Goal: Find contact information

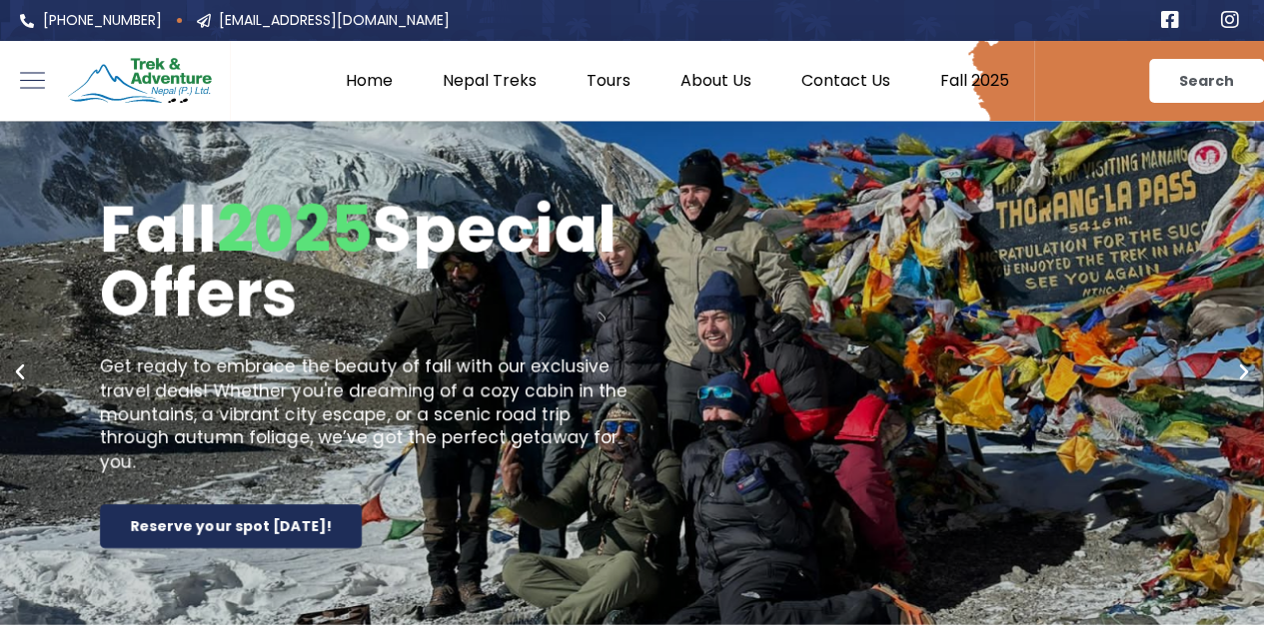
click at [482, 81] on e-page-transition at bounding box center [632, 315] width 1264 height 630
click at [40, 75] on e-page-transition at bounding box center [632, 315] width 1264 height 630
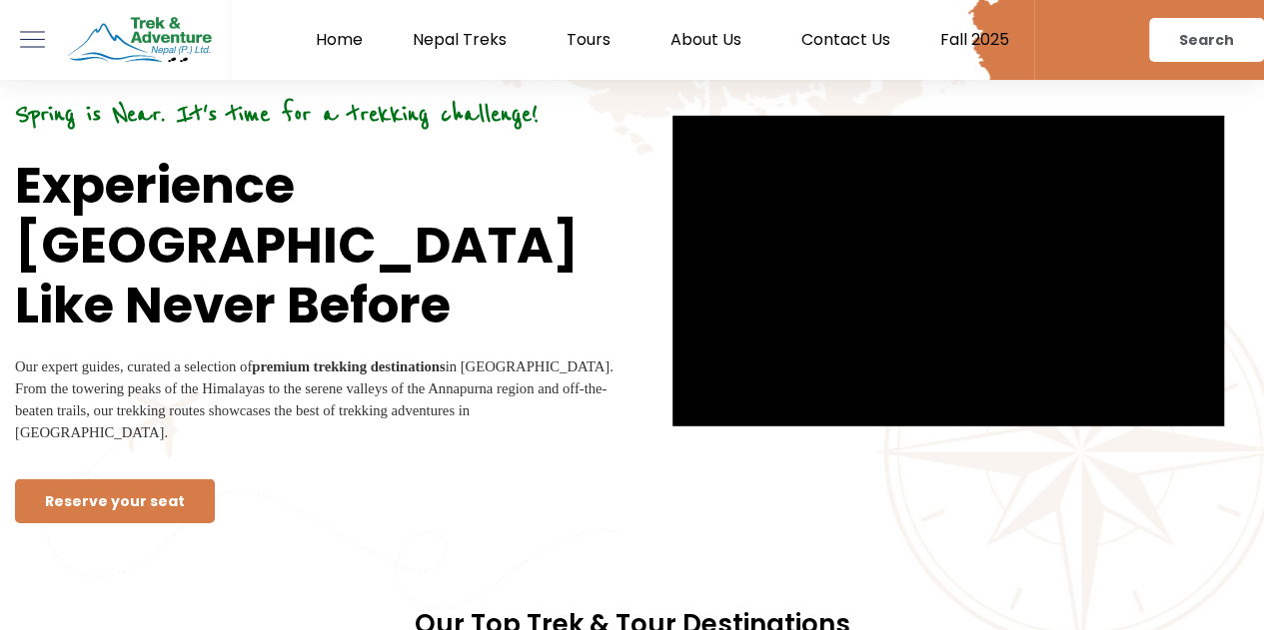
scroll to position [2797, 0]
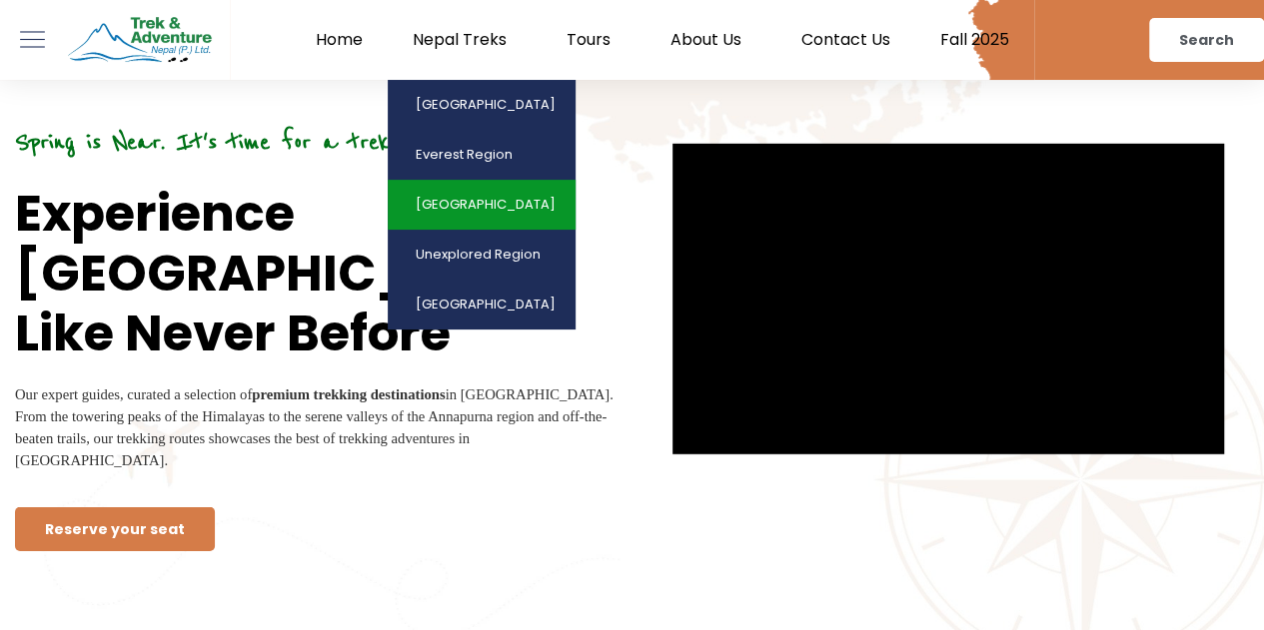
click at [492, 202] on link "[GEOGRAPHIC_DATA]" at bounding box center [482, 205] width 188 height 50
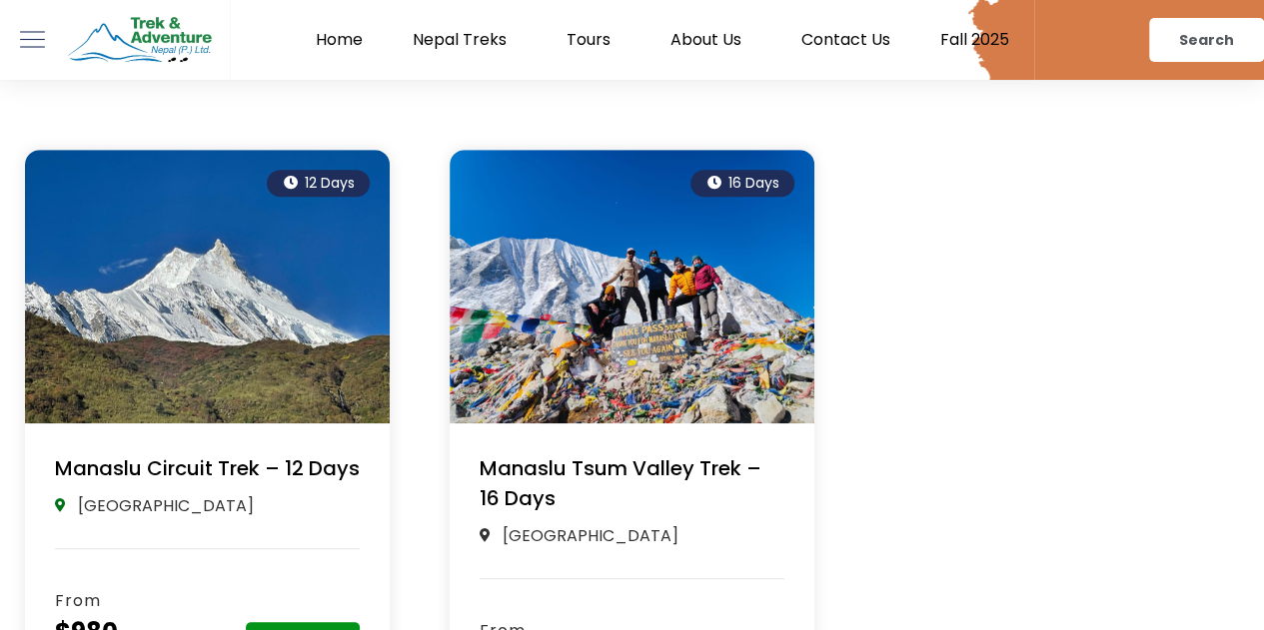
scroll to position [500, 0]
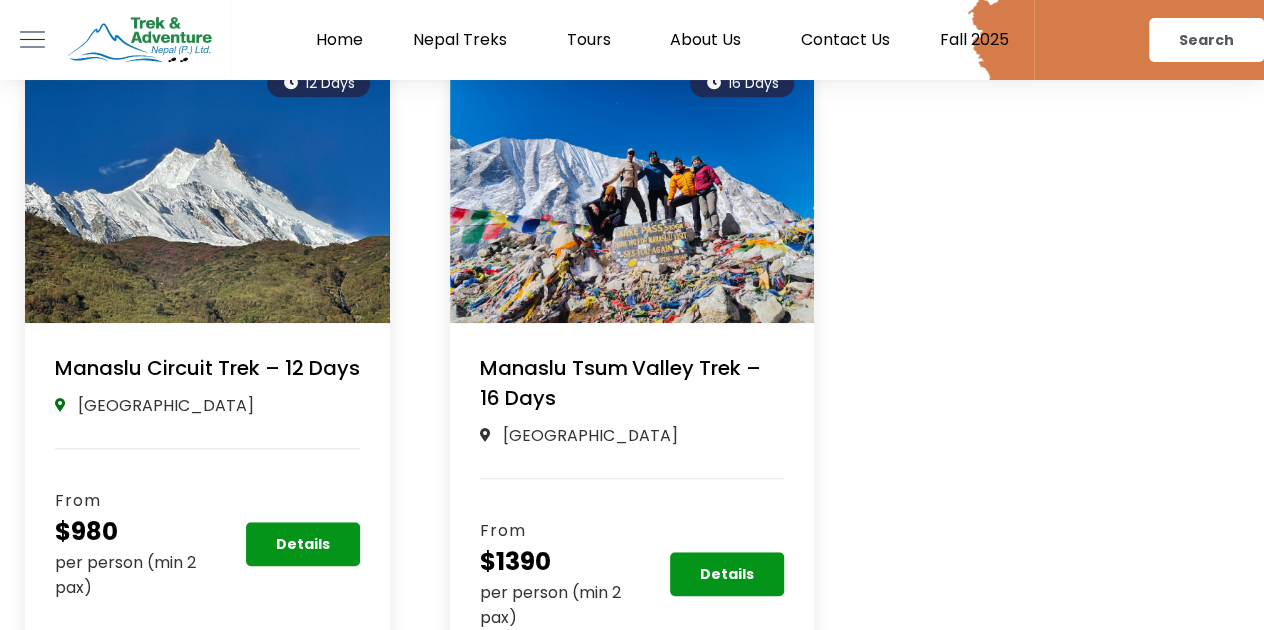
click at [204, 363] on link "Manaslu Circuit Trek – 12 Days" at bounding box center [207, 369] width 305 height 28
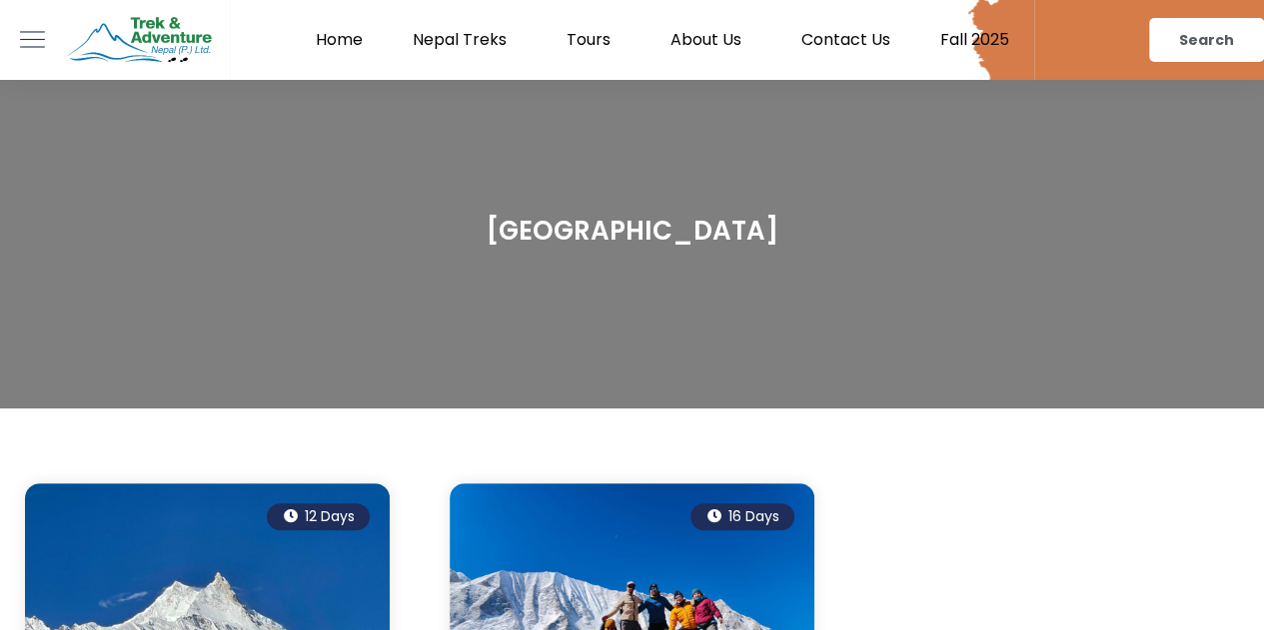
scroll to position [0, 0]
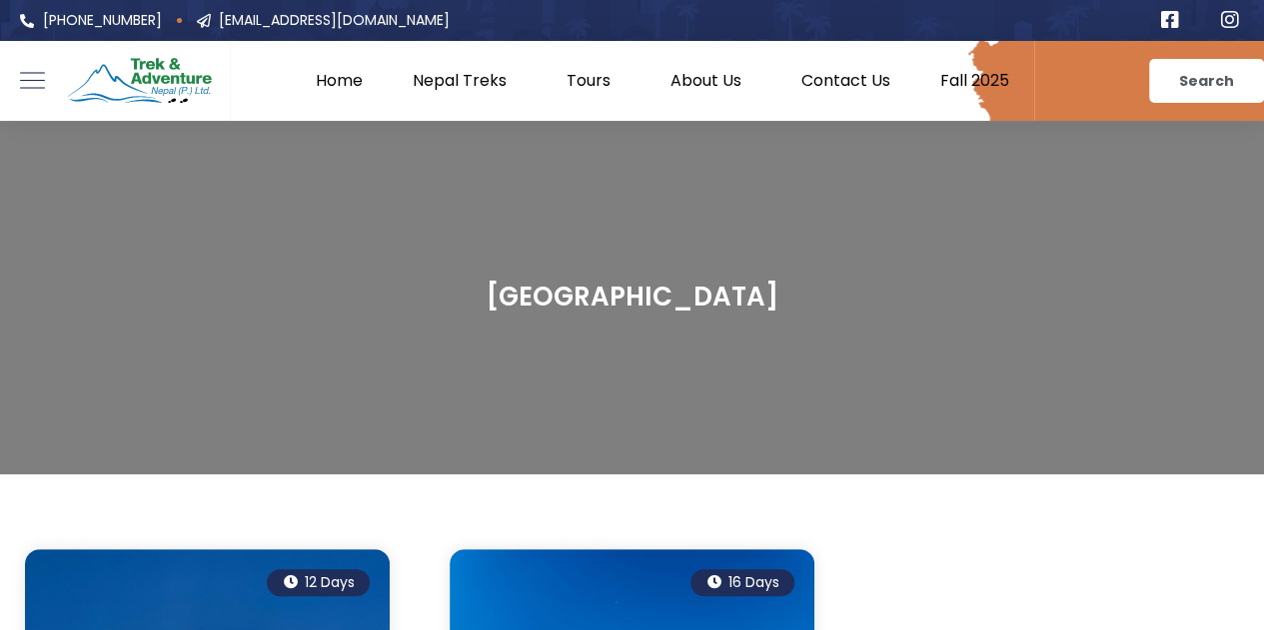
click at [855, 85] on link "Contact Us" at bounding box center [845, 81] width 139 height 20
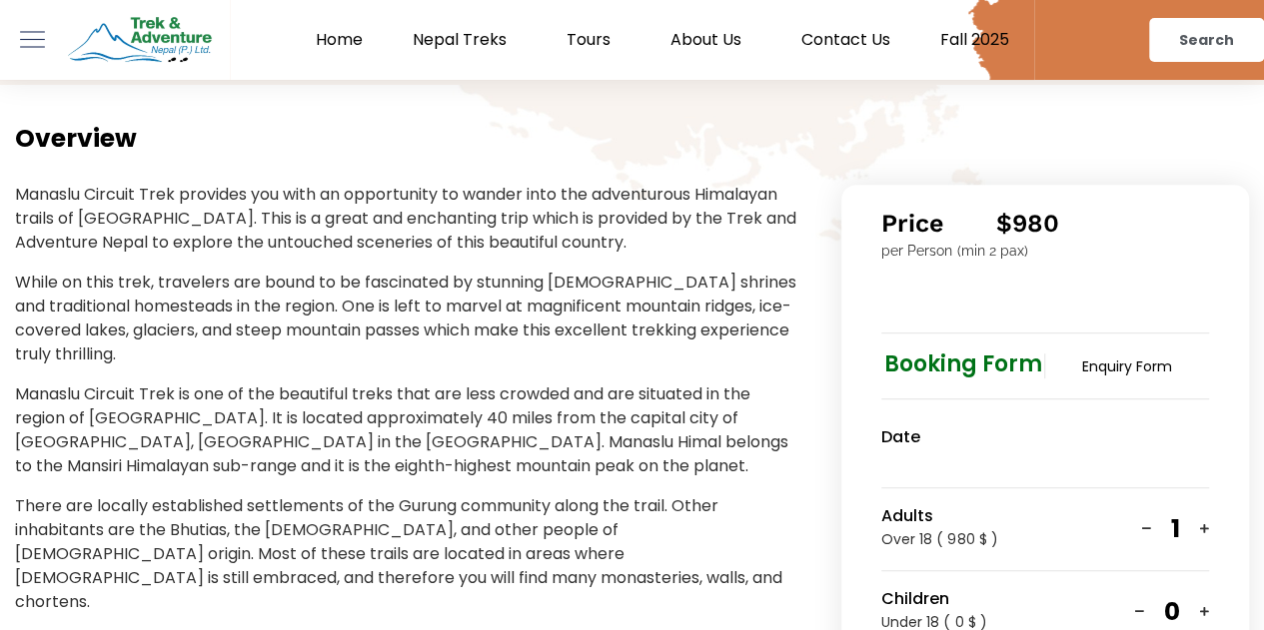
scroll to position [399, 0]
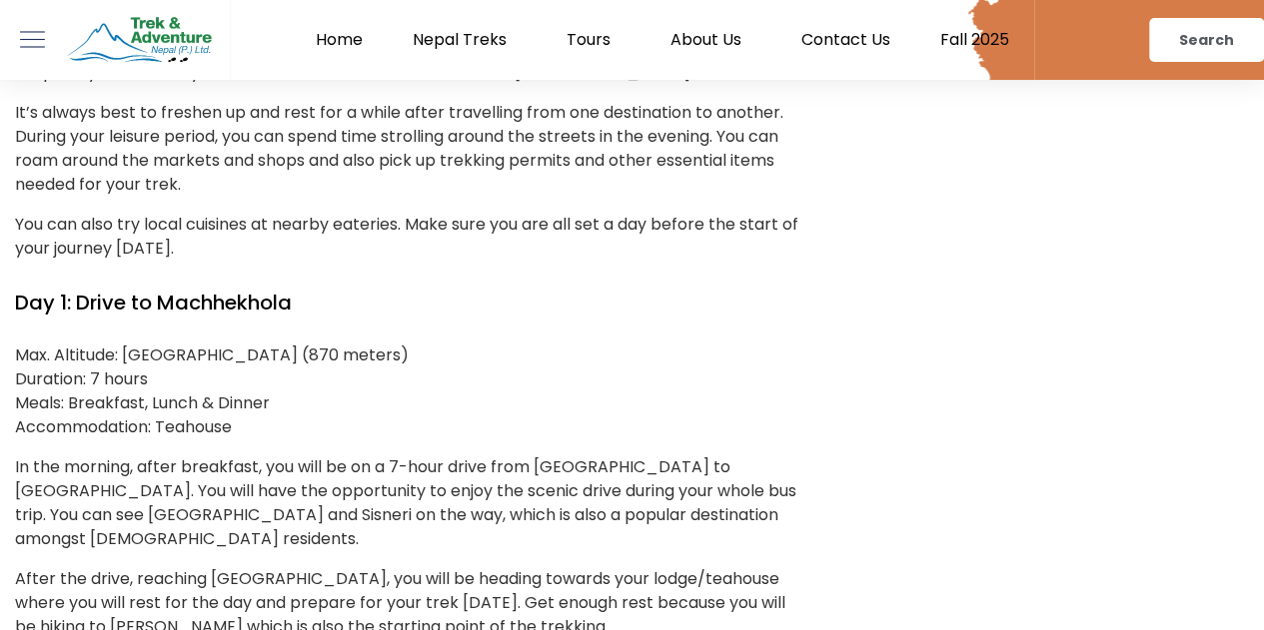
scroll to position [4095, 0]
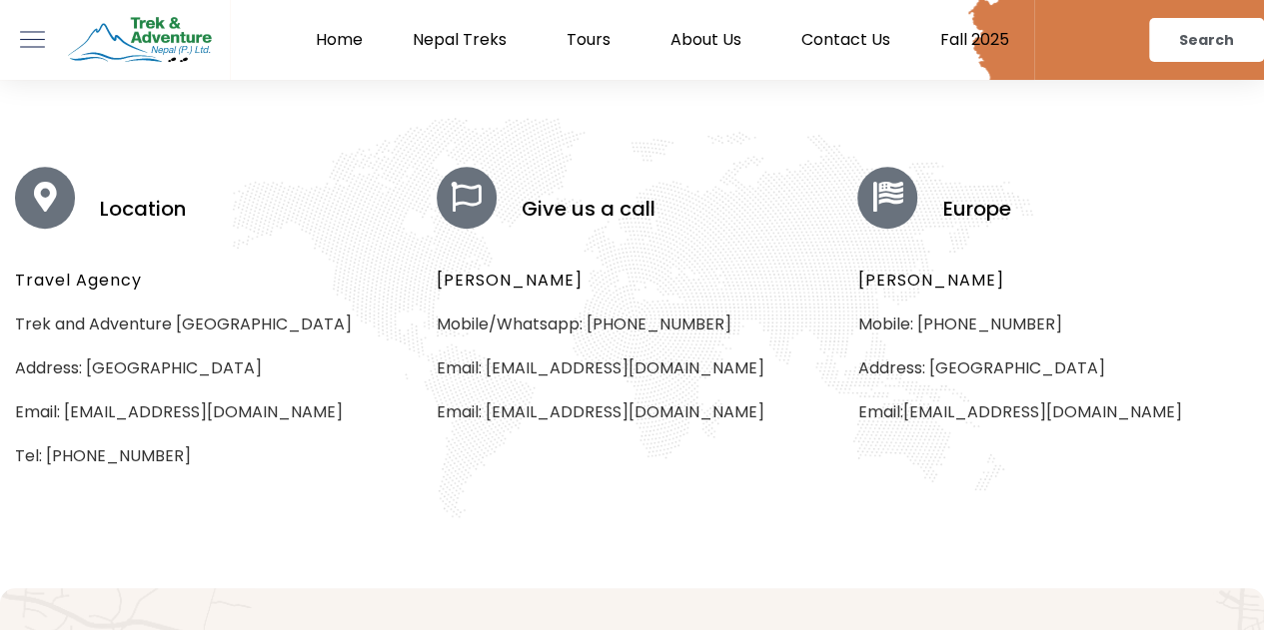
scroll to position [300, 0]
